Goal: Task Accomplishment & Management: Manage account settings

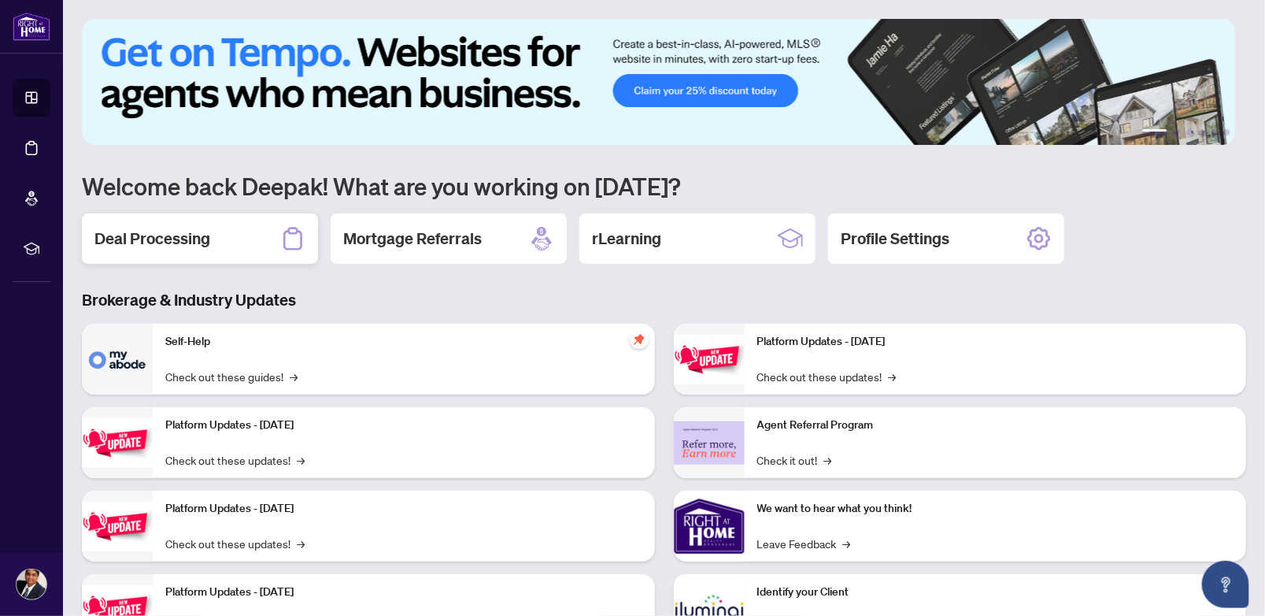
click at [189, 235] on h2 "Deal Processing" at bounding box center [152, 239] width 116 height 22
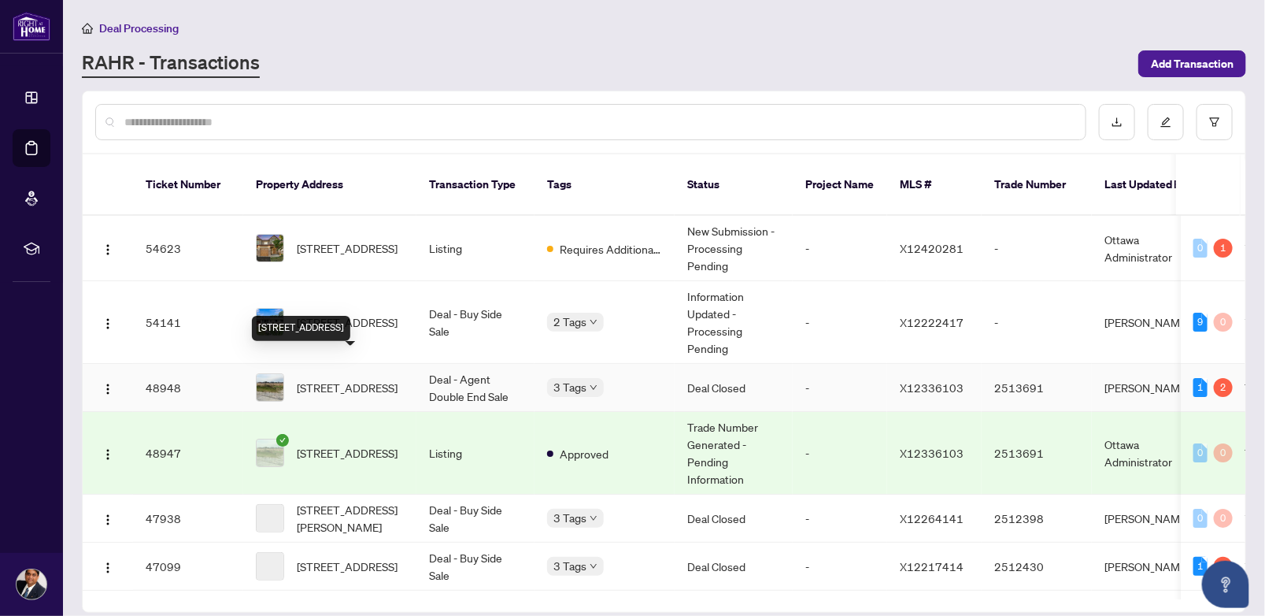
click at [345, 379] on span "[STREET_ADDRESS]" at bounding box center [347, 387] width 101 height 17
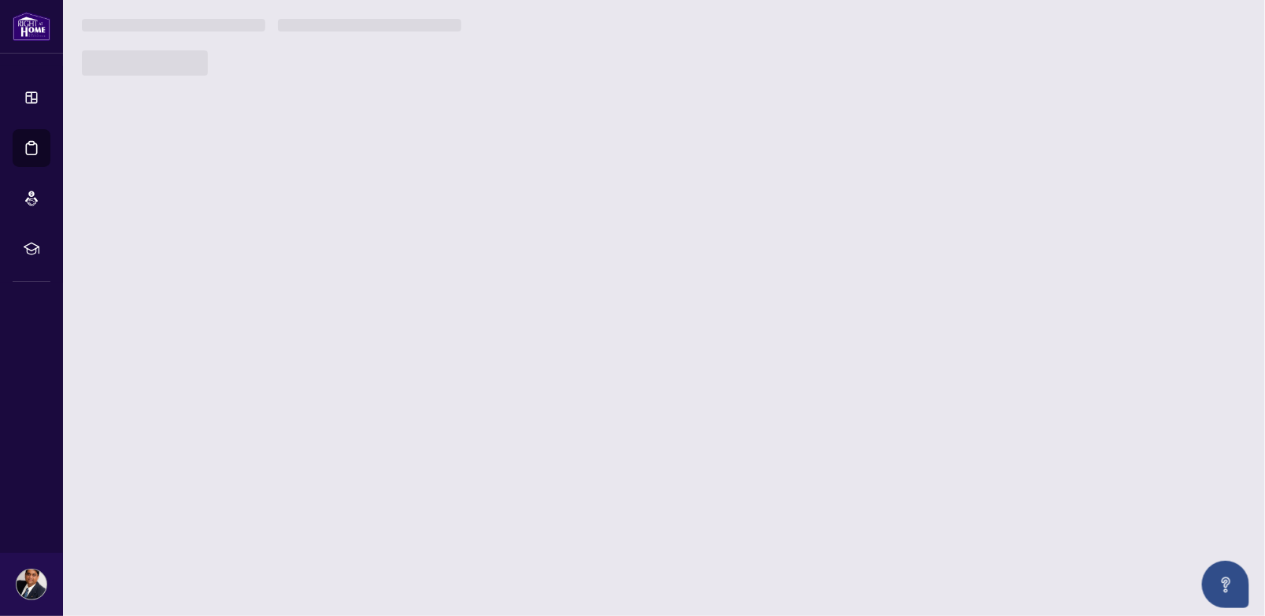
click at [345, 371] on main "Deal Processing [PERSON_NAME] - Transactions Add Transaction Ticket Number Prop…" at bounding box center [664, 308] width 1202 height 616
